Goal: Information Seeking & Learning: Check status

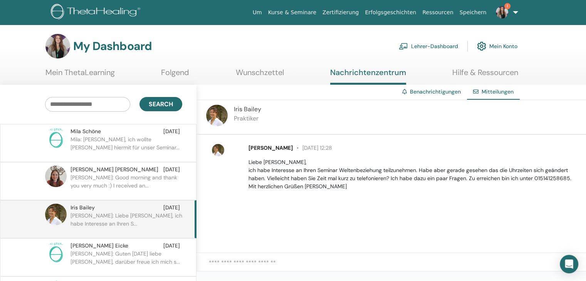
click at [517, 14] on link "1" at bounding box center [506, 12] width 32 height 25
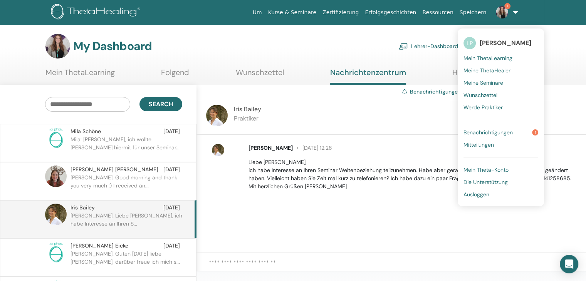
click at [516, 134] on link "Benachrichtigungen 1" at bounding box center [500, 132] width 75 height 12
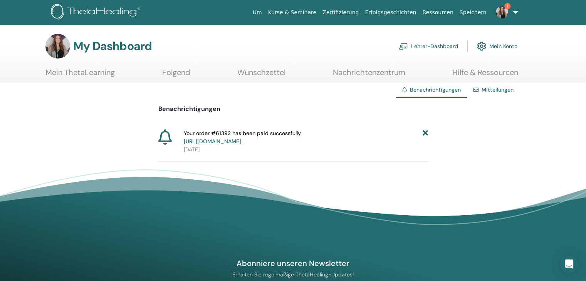
click at [421, 133] on div "Your order #61392 has been paid successfully https://member.thetahealing.com/me…" at bounding box center [306, 137] width 244 height 16
click at [426, 133] on icon at bounding box center [424, 137] width 5 height 16
